Goal: Navigation & Orientation: Find specific page/section

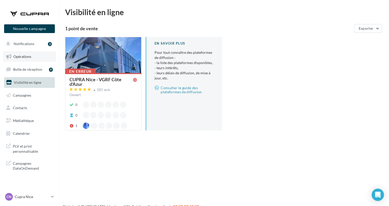
click at [19, 56] on span "Opérations" at bounding box center [22, 56] width 18 height 4
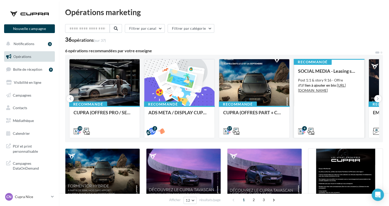
click at [321, 75] on div "SOCIAL MEDIA - Leasing social électrique - CUPRA Born Post 1:1 & story 9:16 - O…" at bounding box center [329, 100] width 62 height 65
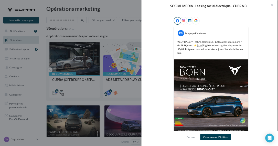
scroll to position [78, 0]
